Goal: Task Accomplishment & Management: Manage account settings

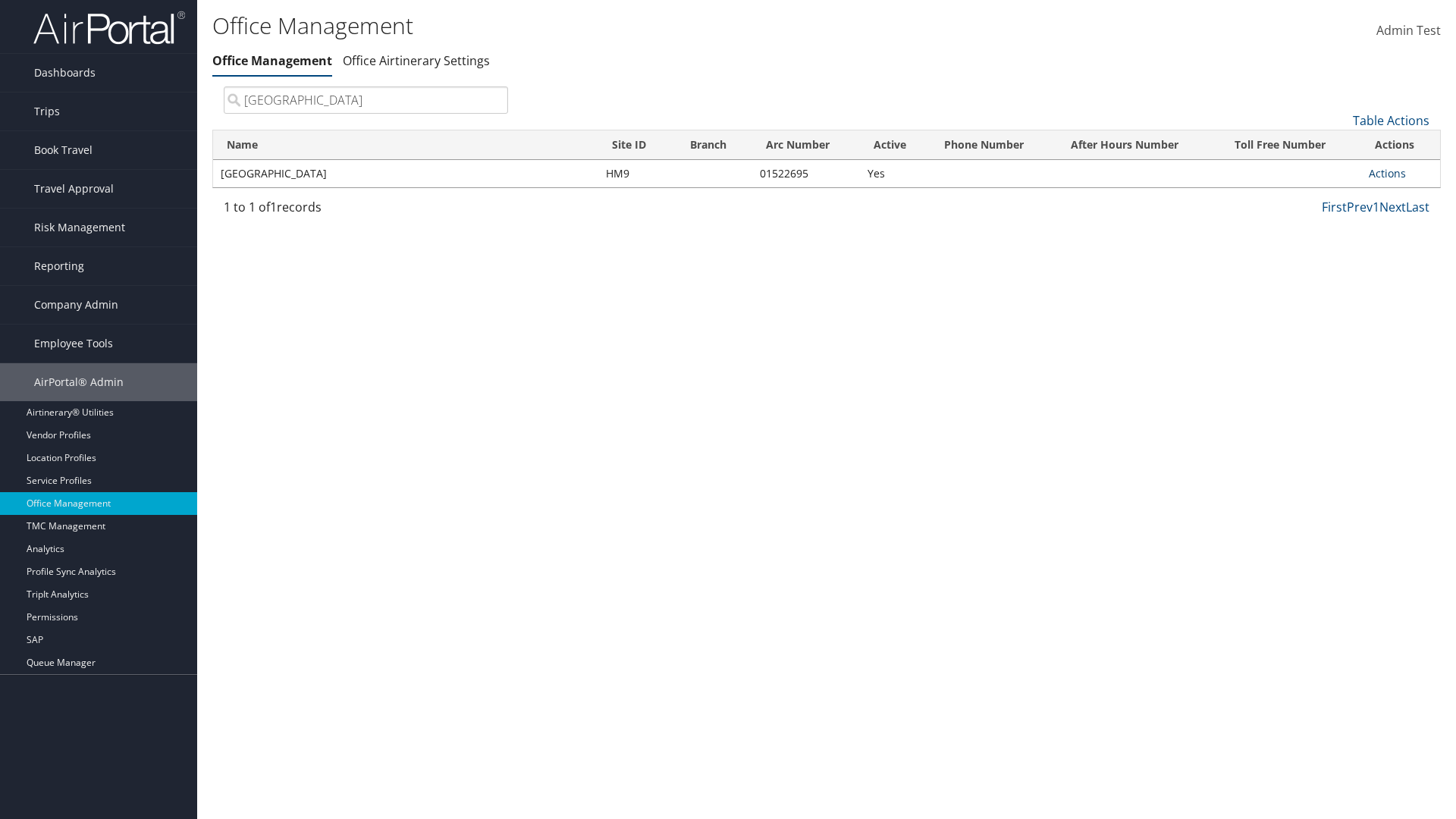
type input "[GEOGRAPHIC_DATA]"
click at [1387, 173] on link "Actions" at bounding box center [1388, 173] width 37 height 15
click at [1337, 272] on link "Edit Travel Policy" at bounding box center [1337, 273] width 128 height 26
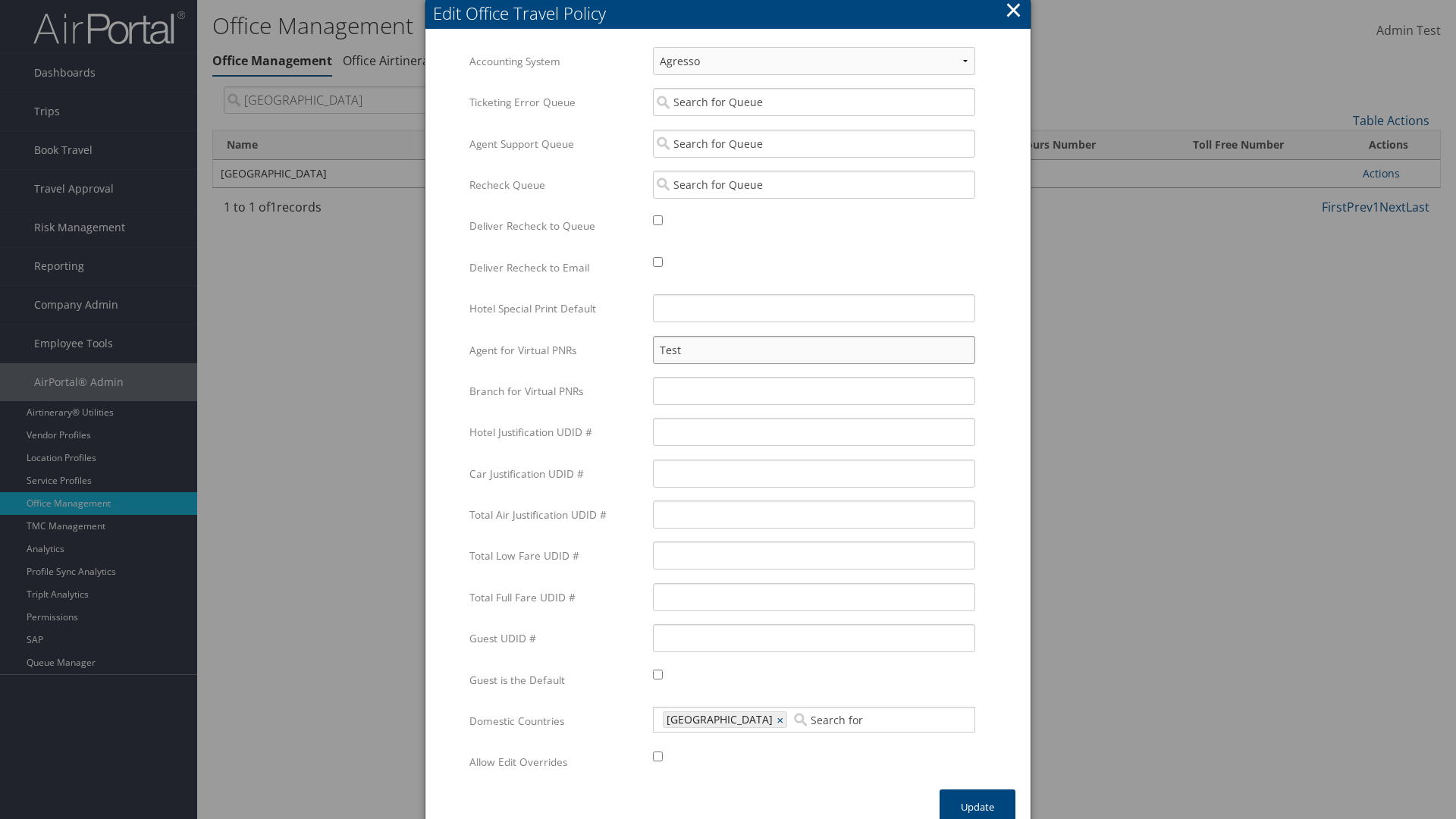
click at [814, 350] on input "Test" at bounding box center [814, 350] width 322 height 28
type input "Test"
click at [977, 801] on button "Update" at bounding box center [977, 808] width 76 height 35
